Goal: Task Accomplishment & Management: Manage account settings

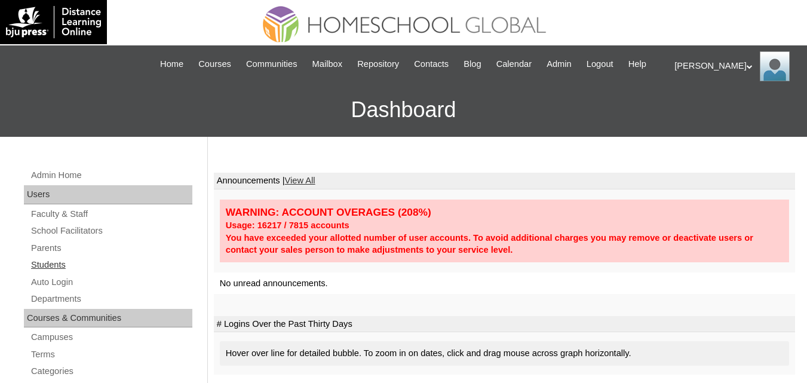
click at [45, 272] on link "Students" at bounding box center [111, 264] width 162 height 15
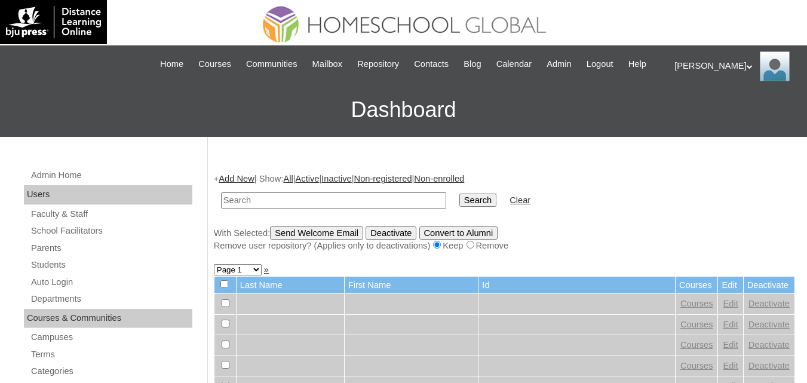
paste input "Reu [PERSON_NAME]"
type input "Reu [PERSON_NAME]"
click at [459, 207] on input "Search" at bounding box center [477, 199] width 37 height 13
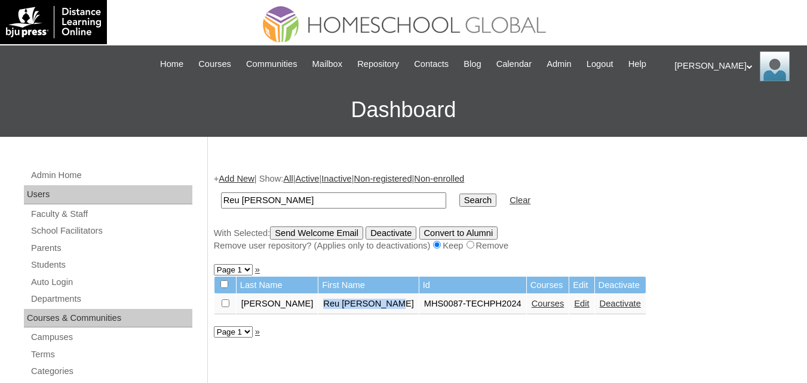
drag, startPoint x: 291, startPoint y: 322, endPoint x: 366, endPoint y: 321, distance: 74.7
click at [366, 314] on td "Reu [PERSON_NAME]" at bounding box center [368, 304] width 100 height 20
copy td "Reu [PERSON_NAME]"
click at [53, 256] on link "Parents" at bounding box center [111, 248] width 162 height 15
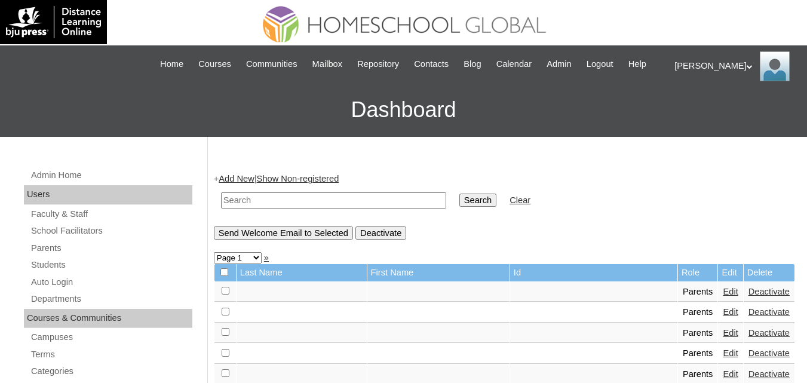
drag, startPoint x: 265, startPoint y: 207, endPoint x: 261, endPoint y: 214, distance: 8.8
click at [265, 207] on input "text" at bounding box center [333, 200] width 225 height 16
paste input "MHP00197-TECHPH2022"
type input "MHP00197-TECHPH2022"
click at [459, 210] on td "Search" at bounding box center [477, 200] width 49 height 28
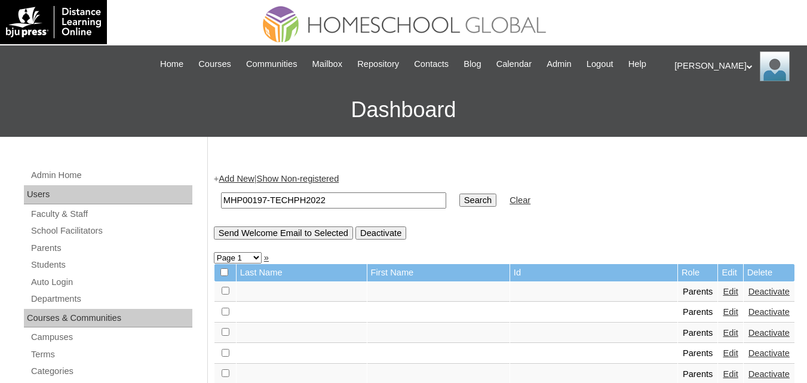
click at [459, 207] on input "Search" at bounding box center [477, 199] width 37 height 13
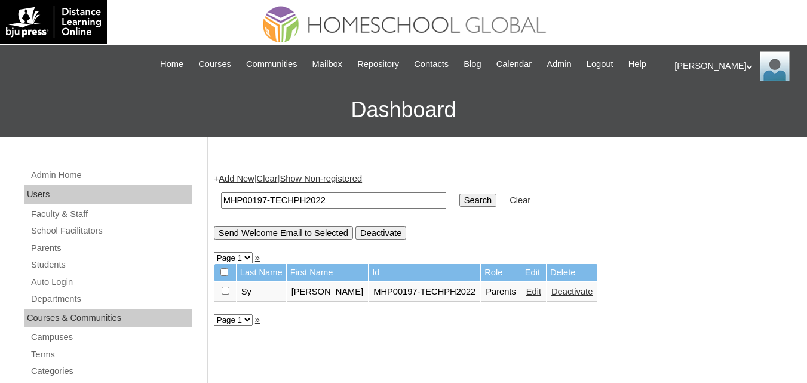
click at [526, 296] on link "Edit" at bounding box center [533, 292] width 15 height 10
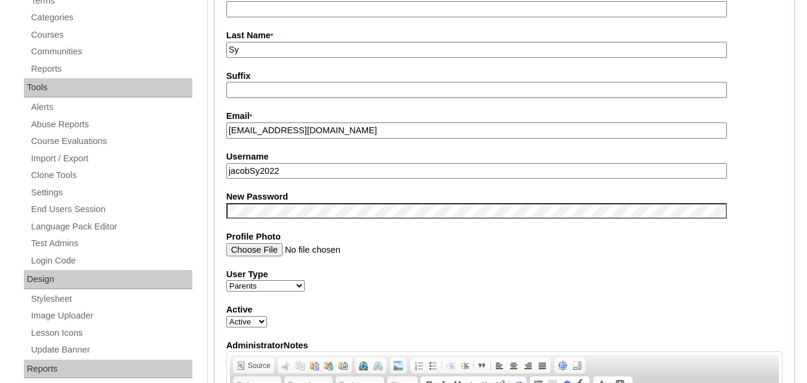
scroll to position [358, 0]
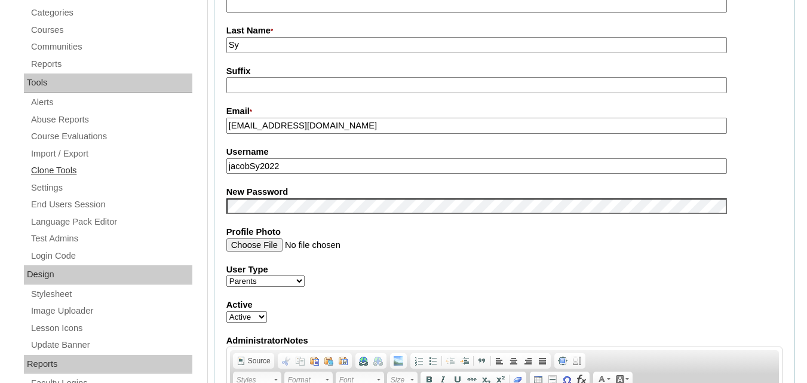
drag, startPoint x: 293, startPoint y: 182, endPoint x: 186, endPoint y: 182, distance: 107.5
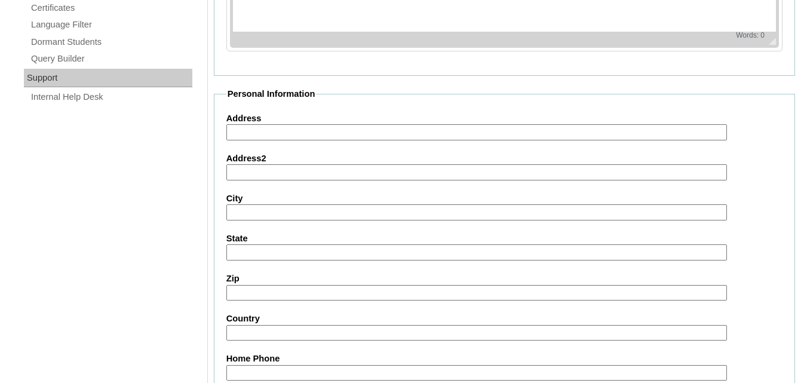
scroll to position [1200, 0]
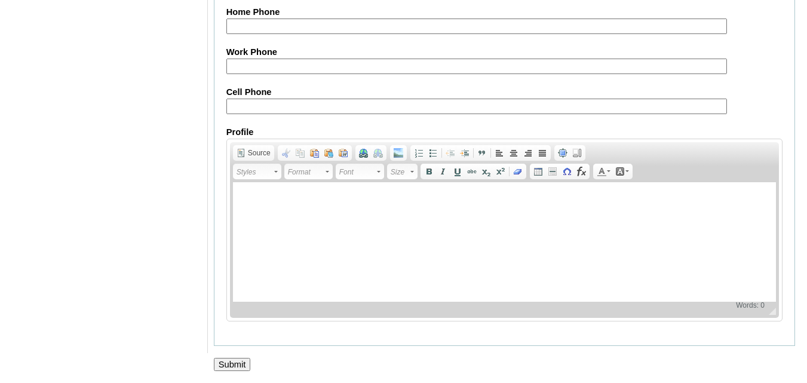
click at [222, 361] on input "Submit" at bounding box center [232, 364] width 37 height 13
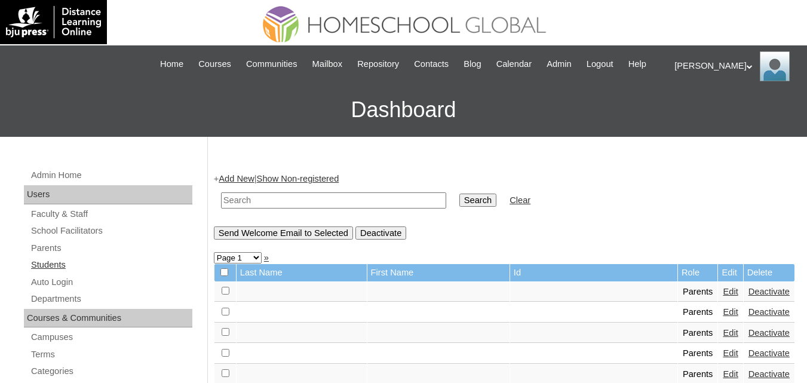
click at [50, 272] on link "Students" at bounding box center [111, 264] width 162 height 15
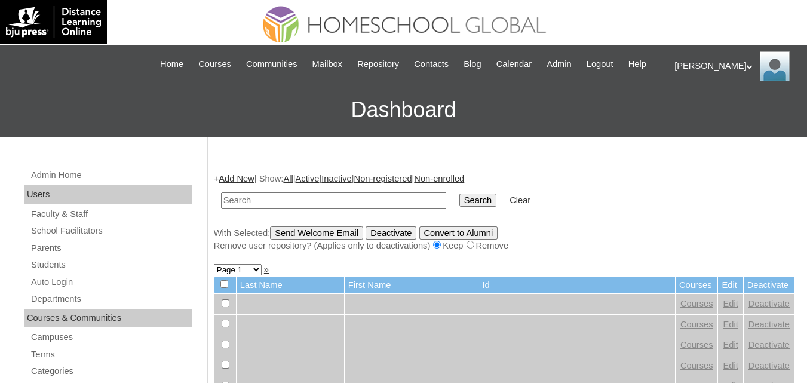
paste input "MHS0087-TECHPH2024"
type input "MHS0087-TECHPH2024"
click at [459, 207] on input "Search" at bounding box center [477, 199] width 37 height 13
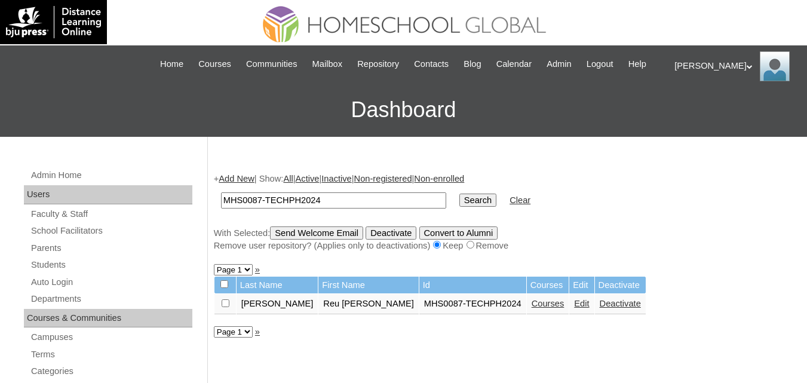
click at [574, 308] on link "Edit" at bounding box center [581, 304] width 15 height 10
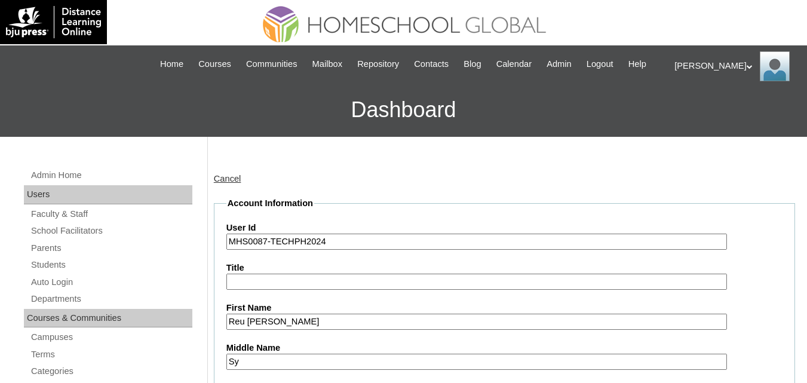
scroll to position [358, 0]
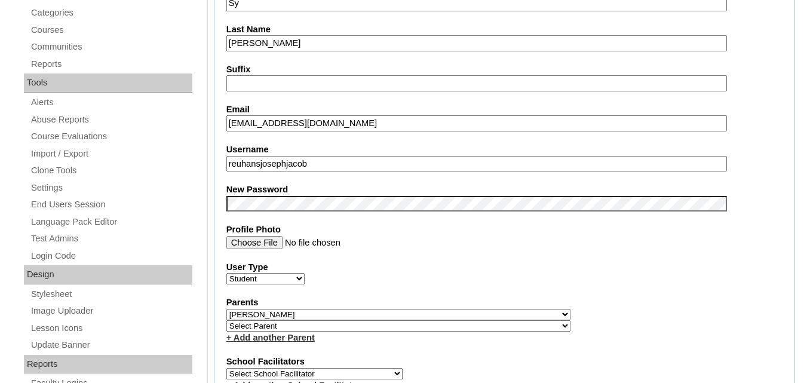
drag, startPoint x: 303, startPoint y: 173, endPoint x: 199, endPoint y: 173, distance: 103.9
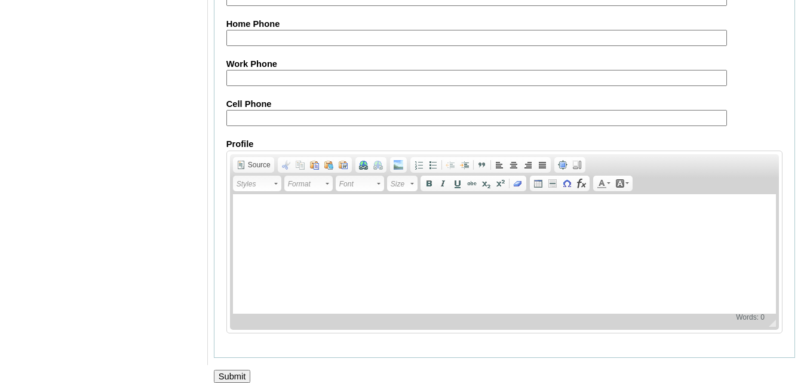
scroll to position [1451, 0]
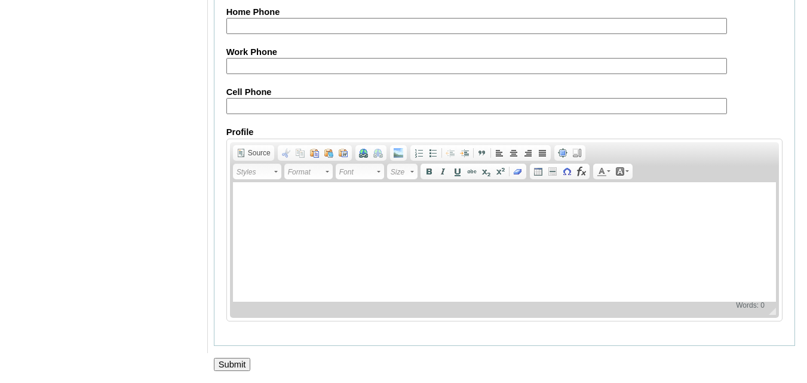
click at [236, 365] on input "Submit" at bounding box center [232, 364] width 37 height 13
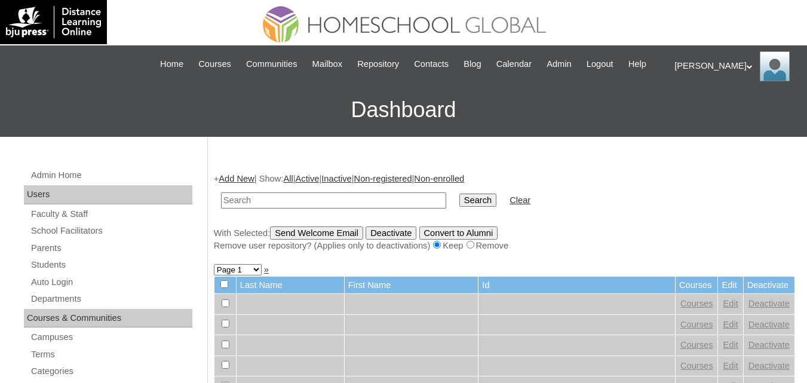
click at [264, 208] on input "text" at bounding box center [333, 200] width 225 height 16
paste input "240003846"
type input "240003846"
click at [50, 272] on link "Students" at bounding box center [111, 264] width 162 height 15
paste input "MHS0087-TECHPH2024"
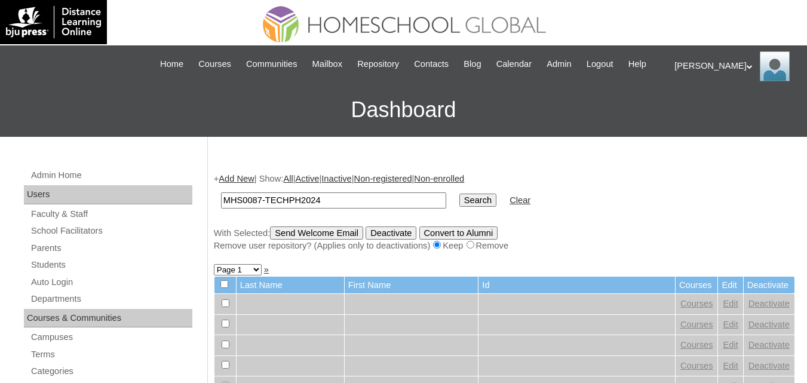
type input "MHS0087-TECHPH2024"
click at [459, 207] on input "Search" at bounding box center [477, 199] width 37 height 13
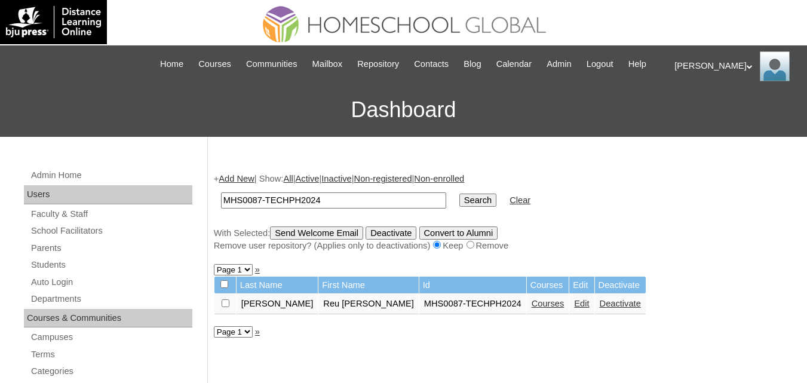
click at [531, 308] on link "Courses" at bounding box center [547, 304] width 33 height 10
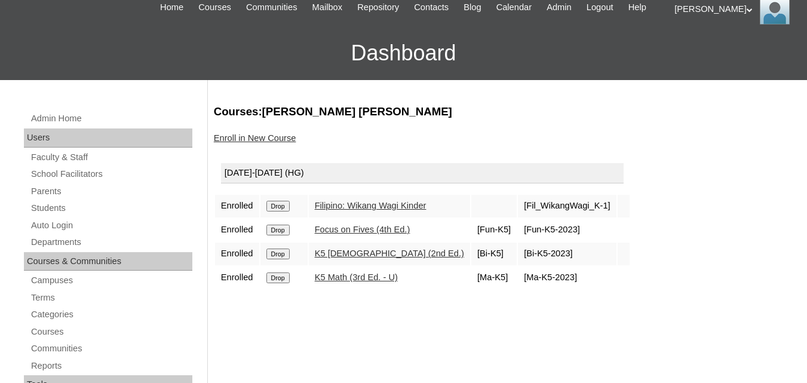
scroll to position [60, 0]
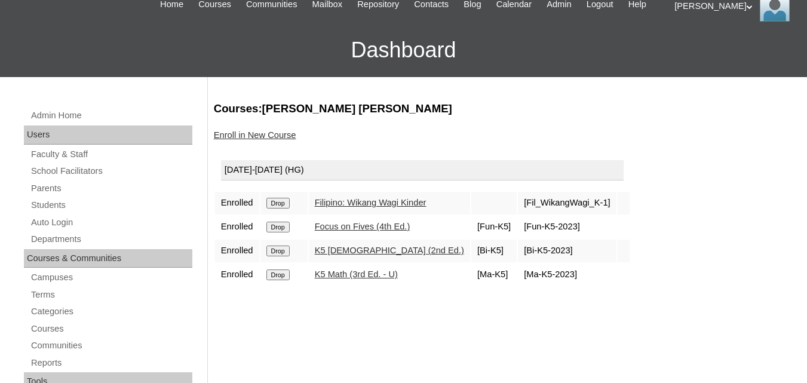
click at [285, 208] on input "Drop" at bounding box center [277, 203] width 23 height 11
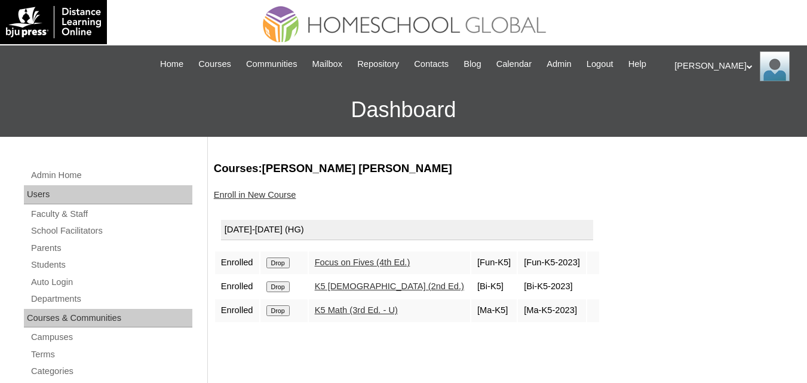
drag, startPoint x: 279, startPoint y: 276, endPoint x: 460, endPoint y: 57, distance: 284.7
click at [281, 268] on input "Drop" at bounding box center [277, 262] width 23 height 11
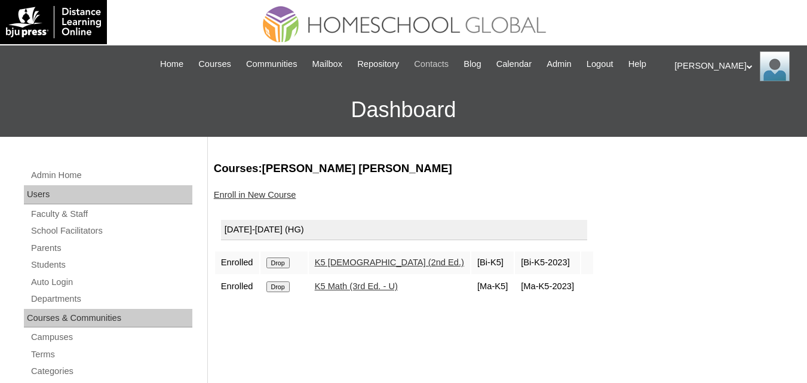
click at [284, 268] on input "Drop" at bounding box center [277, 262] width 23 height 11
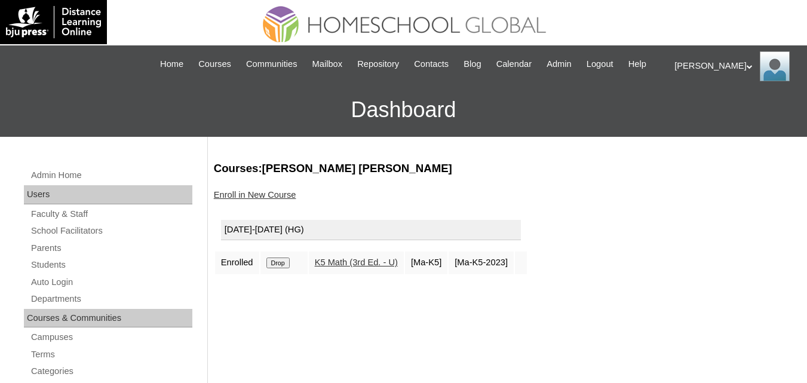
click at [278, 268] on input "Drop" at bounding box center [277, 262] width 23 height 11
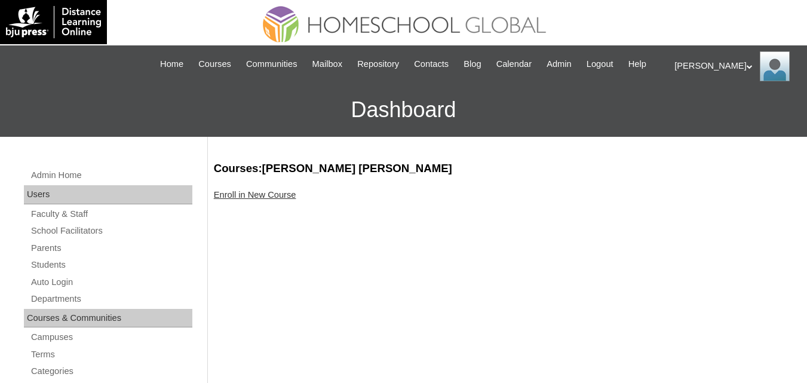
click at [247, 199] on link "Enroll in New Course" at bounding box center [255, 195] width 82 height 10
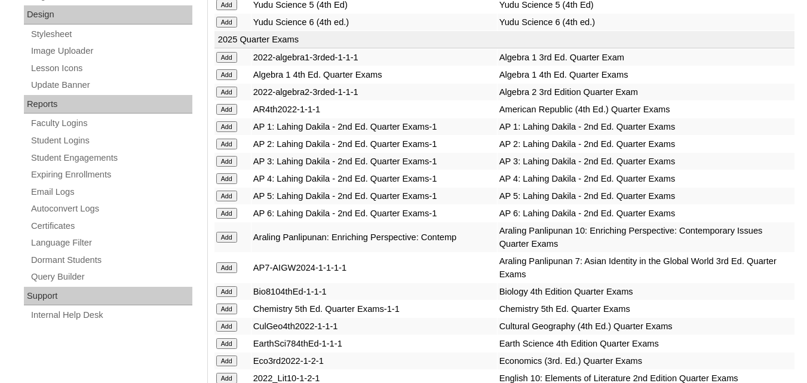
scroll to position [597, 0]
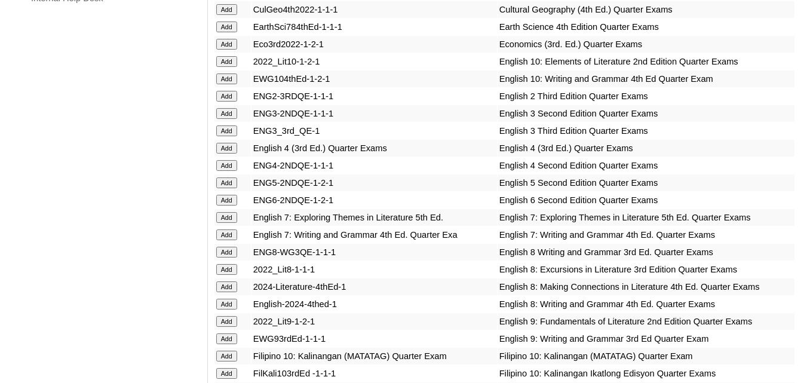
scroll to position [955, 0]
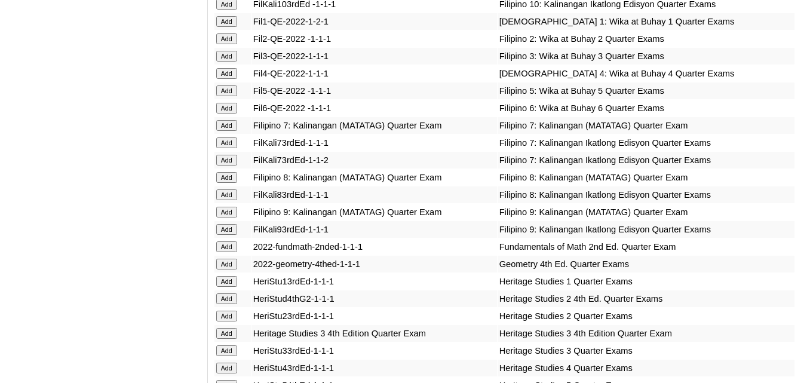
scroll to position [1314, 0]
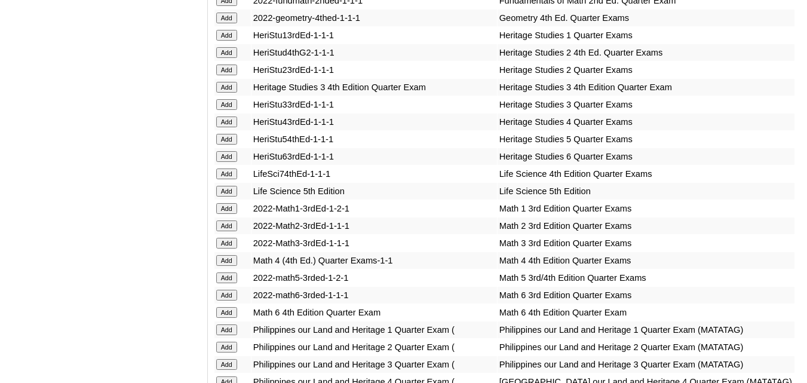
scroll to position [1553, 0]
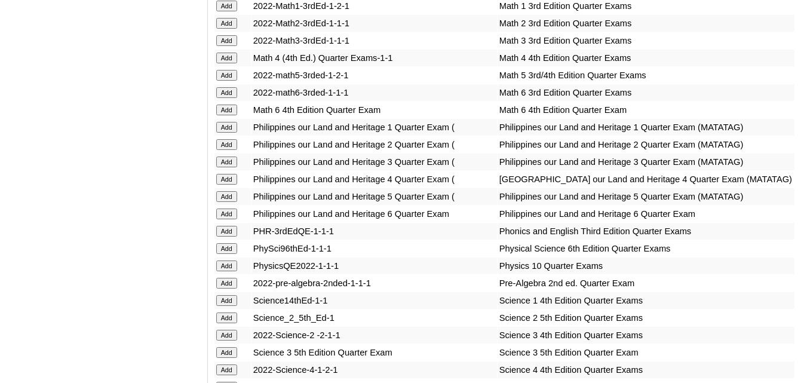
scroll to position [1732, 0]
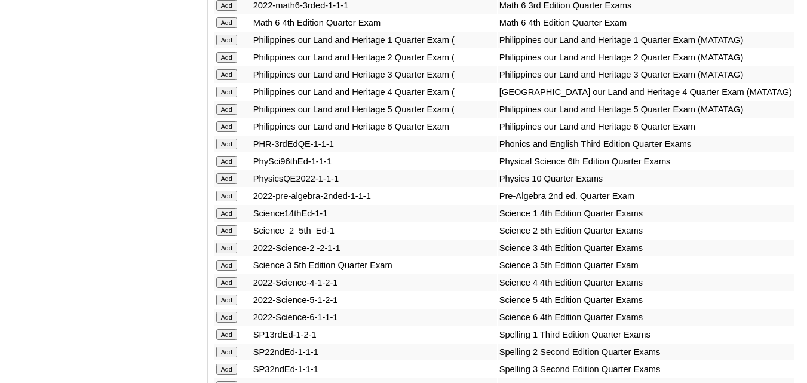
scroll to position [1851, 0]
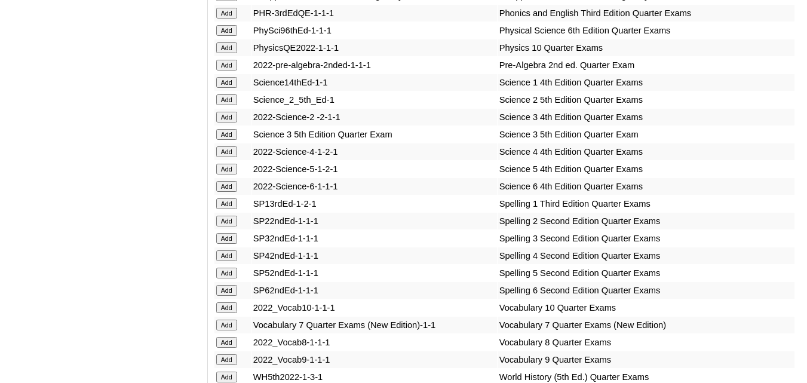
scroll to position [1971, 0]
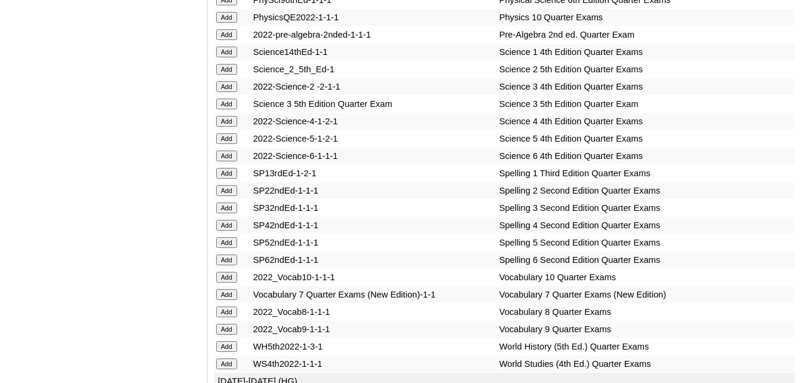
scroll to position [2030, 0]
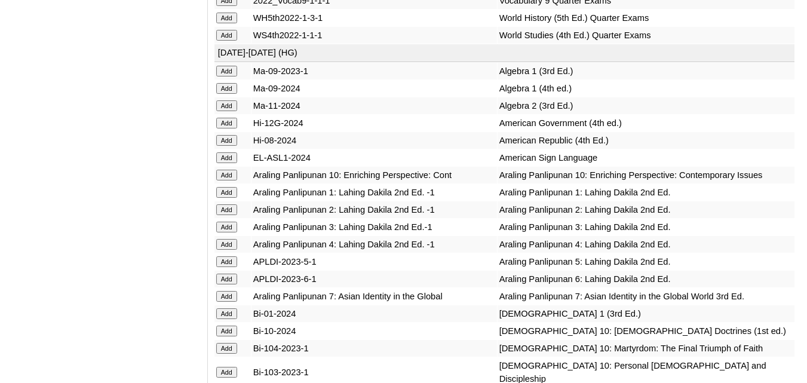
scroll to position [2389, 0]
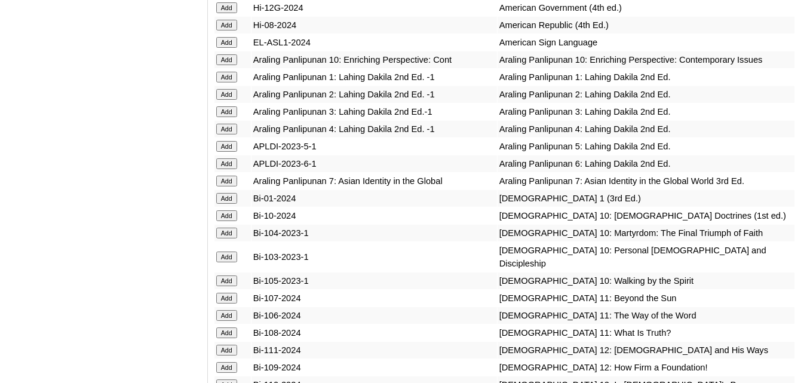
scroll to position [2448, 0]
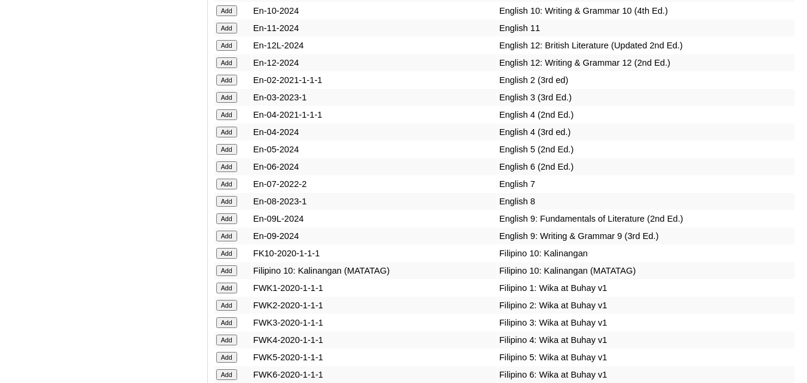
scroll to position [3165, 0]
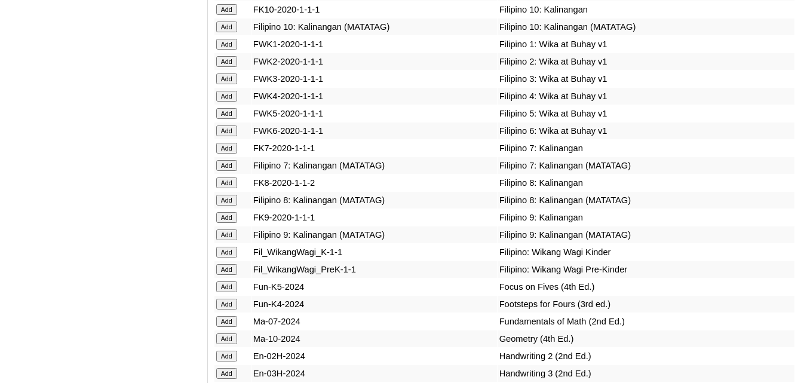
scroll to position [3464, 0]
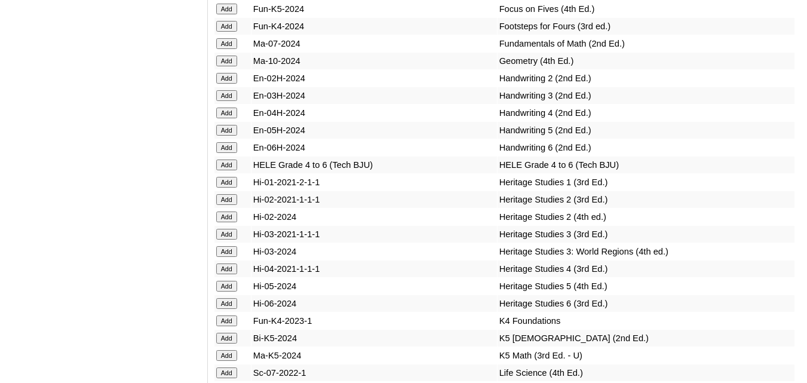
scroll to position [3702, 0]
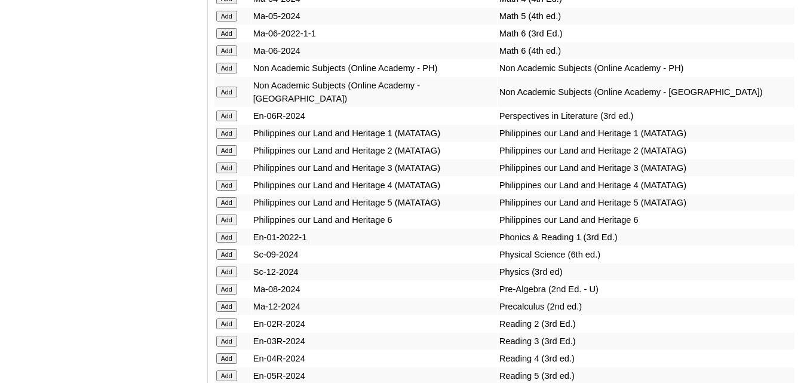
scroll to position [4180, 0]
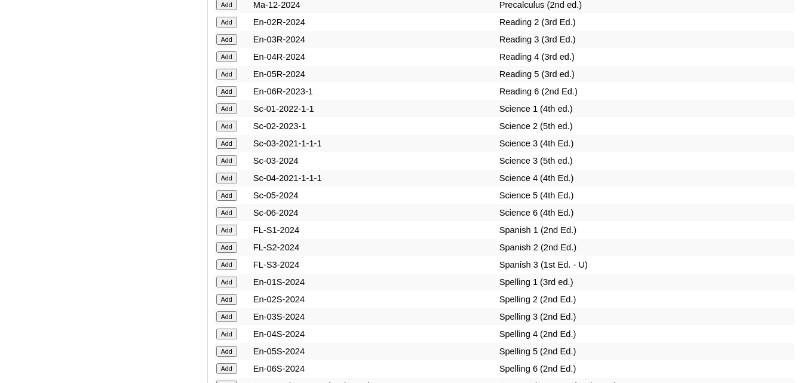
scroll to position [4479, 0]
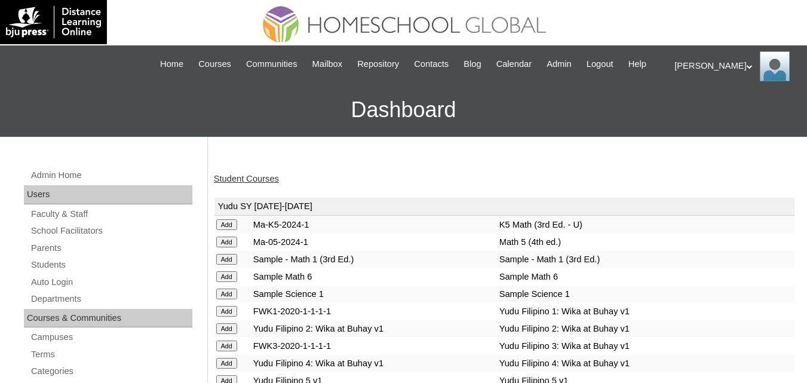
click at [233, 183] on link "Student Courses" at bounding box center [246, 179] width 65 height 10
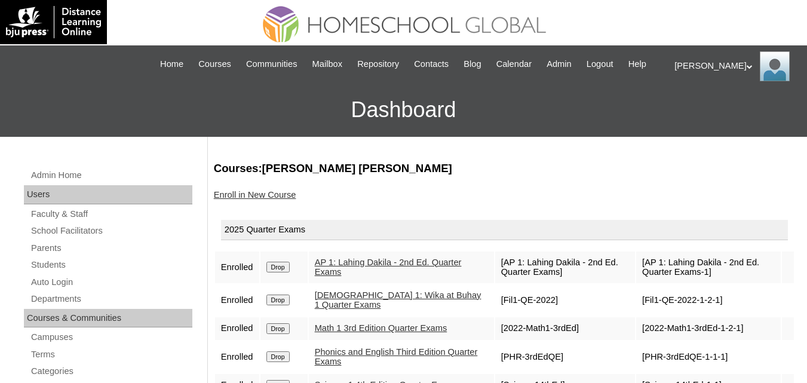
click at [252, 199] on link "Enroll in New Course" at bounding box center [255, 195] width 82 height 10
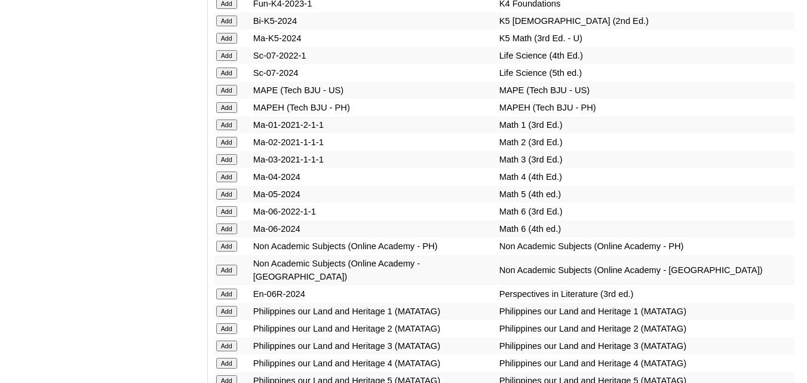
scroll to position [4001, 0]
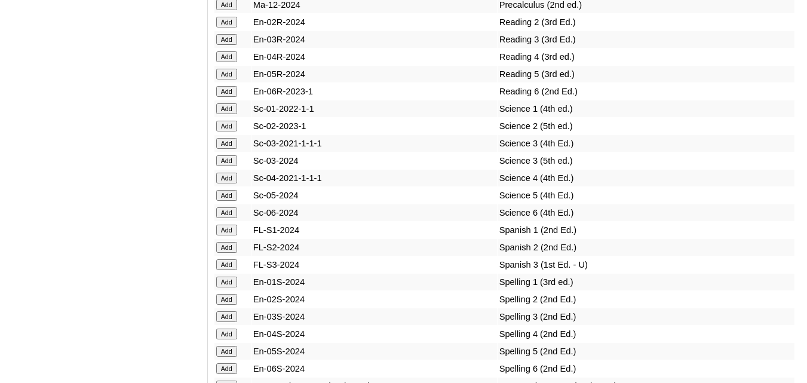
scroll to position [4479, 0]
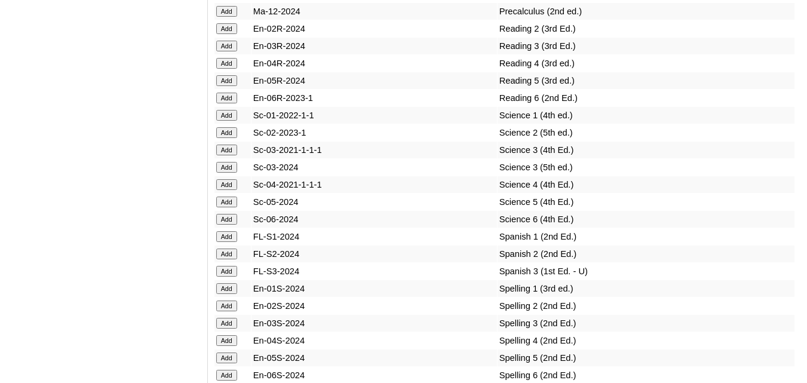
scroll to position [4598, 0]
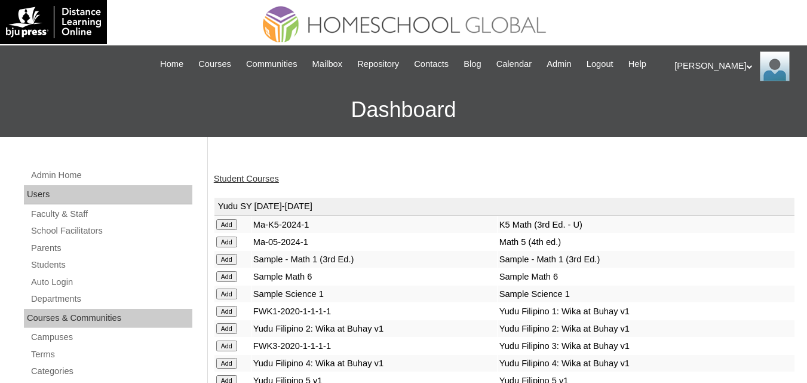
click at [247, 183] on link "Student Courses" at bounding box center [246, 179] width 65 height 10
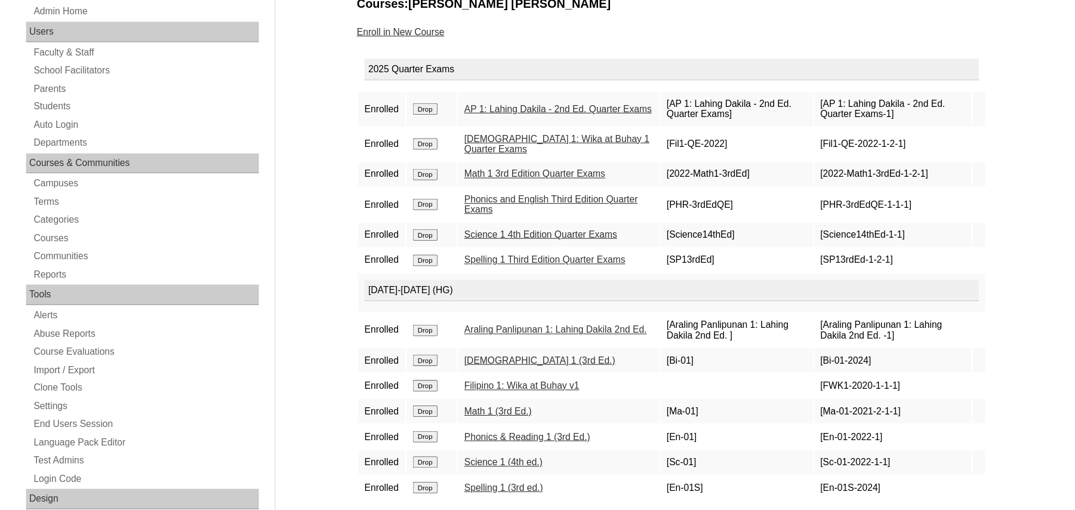
scroll to position [165, 0]
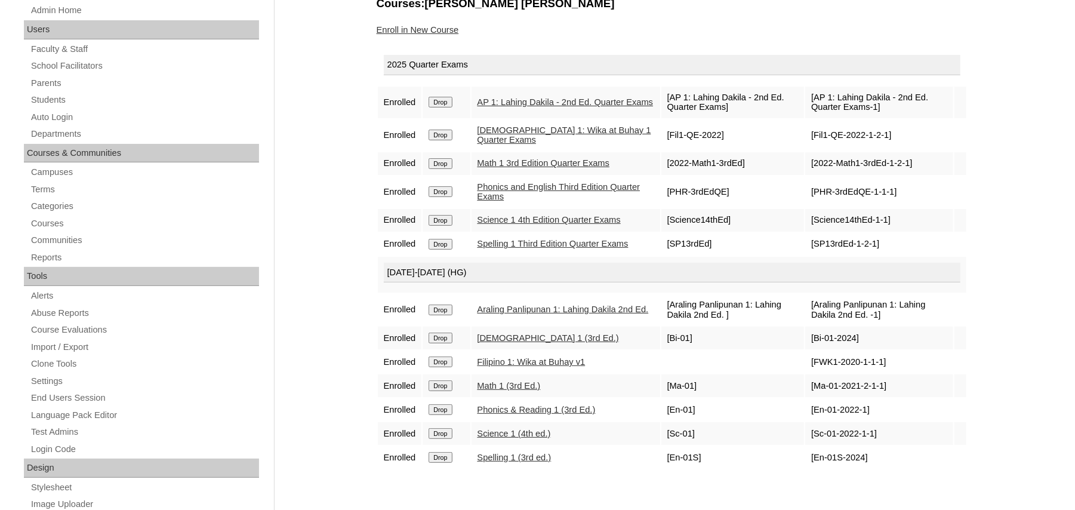
drag, startPoint x: 1019, startPoint y: 1, endPoint x: 335, endPoint y: 205, distance: 713.6
click at [335, 205] on div "Admin Home Users Faculty & Staff School Facilitators Parents Students Auto Logi…" at bounding box center [537, 383] width 1075 height 823
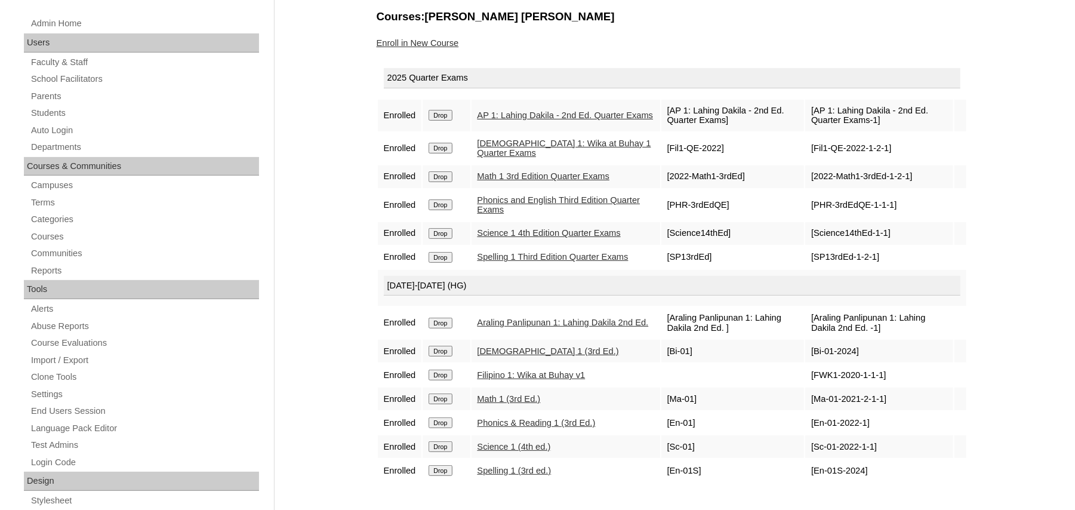
scroll to position [149, 0]
